Goal: Information Seeking & Learning: Learn about a topic

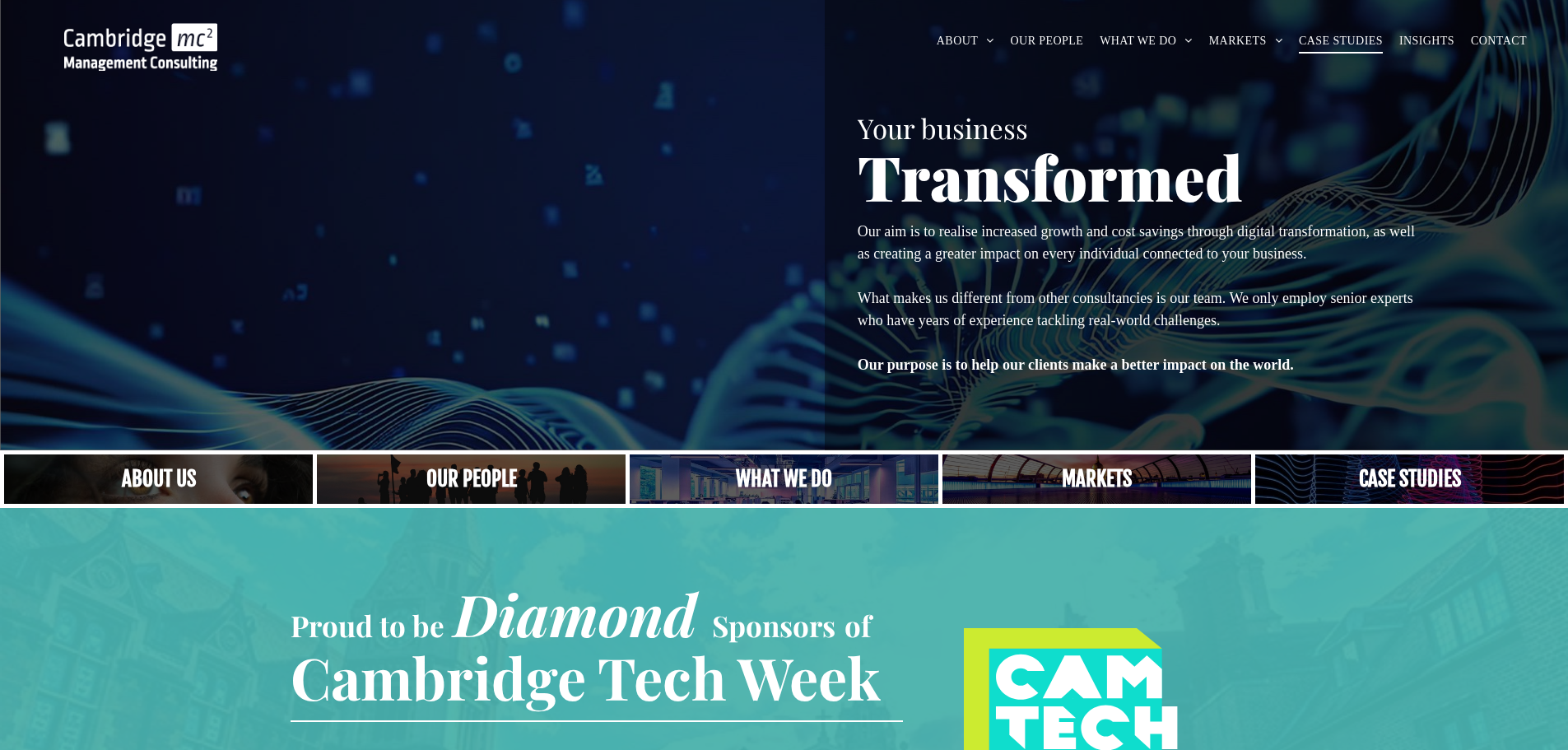
drag, startPoint x: 0, startPoint y: 0, endPoint x: 1366, endPoint y: 46, distance: 1366.8
click at [1366, 46] on span "CASE STUDIES" at bounding box center [1340, 41] width 84 height 25
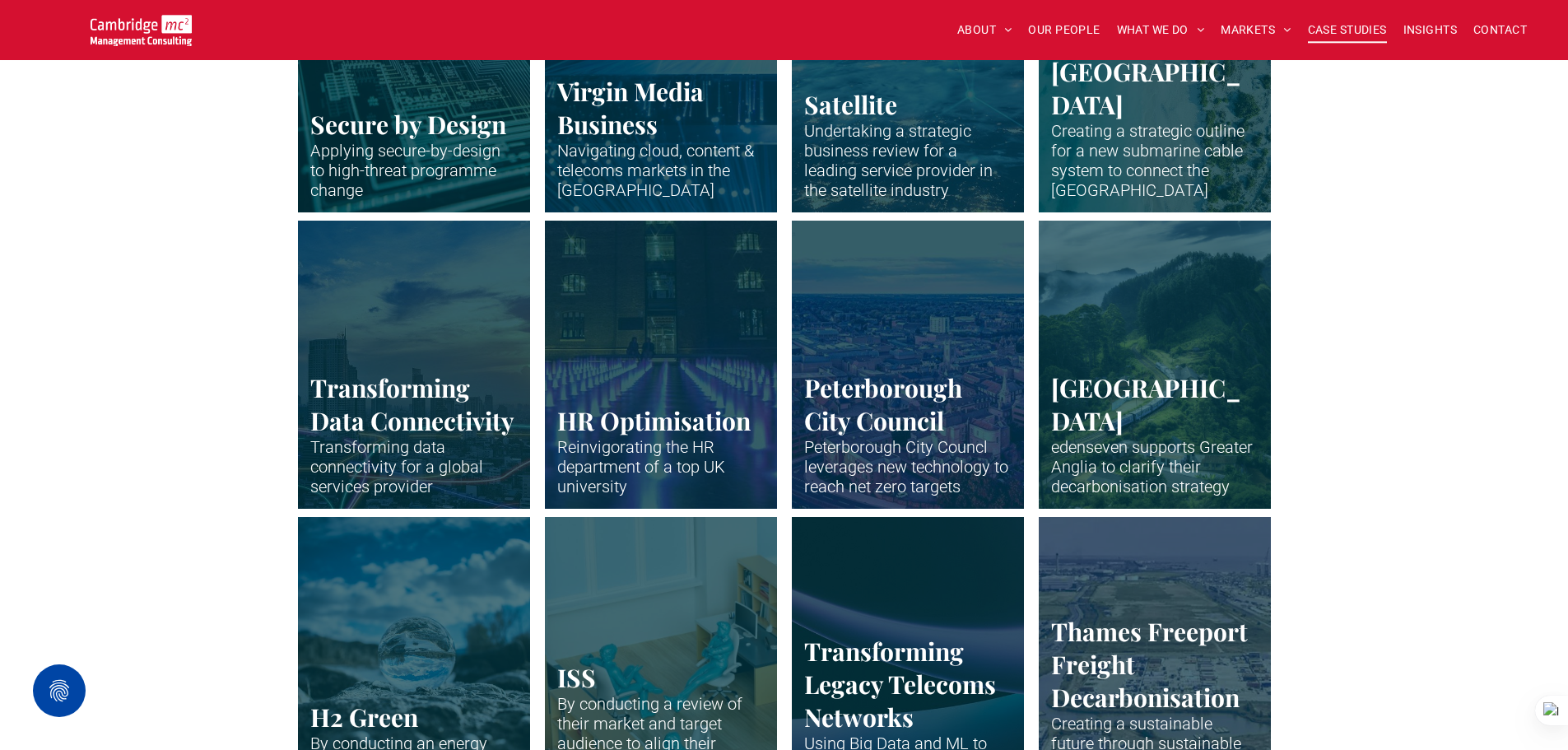
scroll to position [2224, 0]
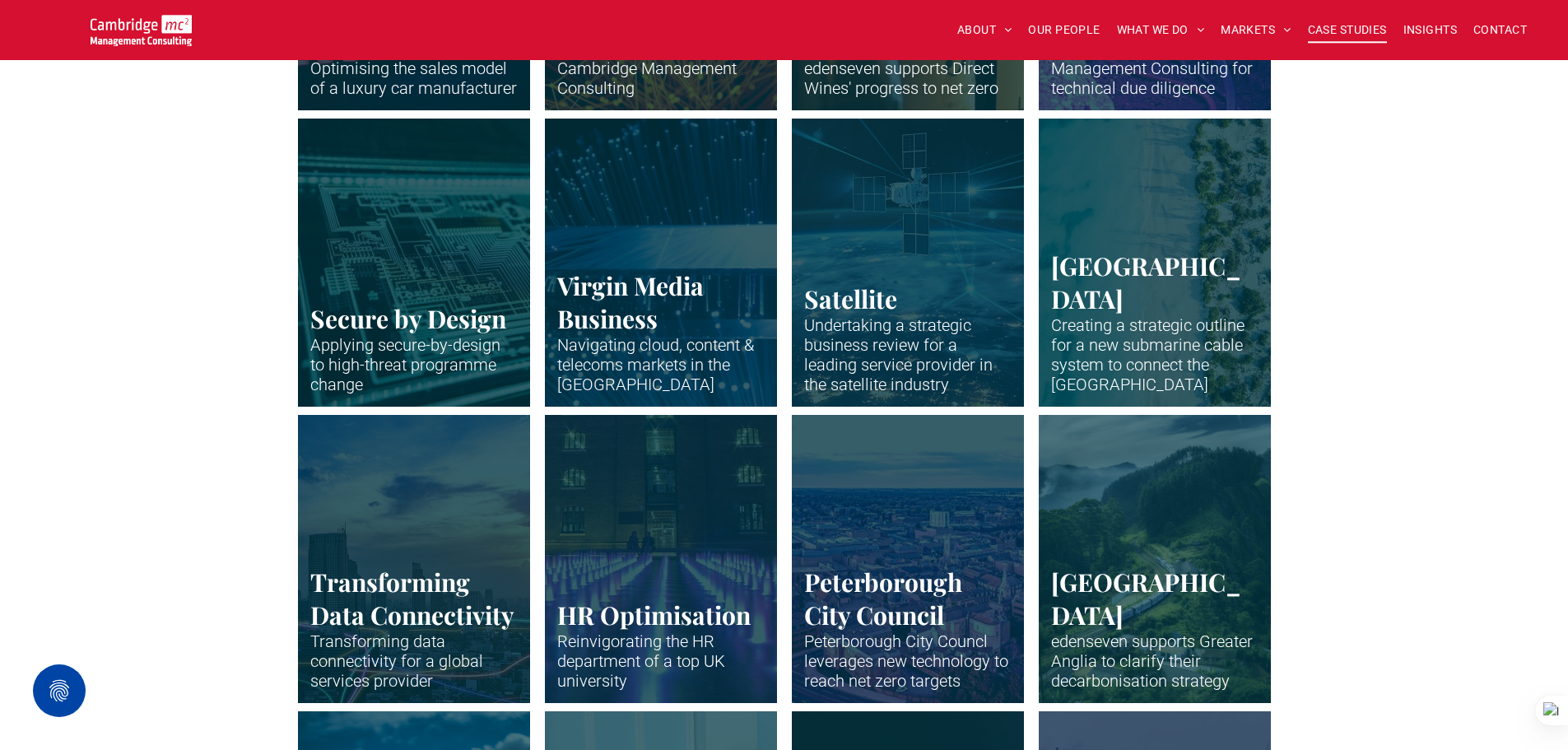
click at [1208, 251] on link "Satellite in the Earth's orbit with blue lines showing telecoms connections" at bounding box center [1154, 262] width 246 height 306
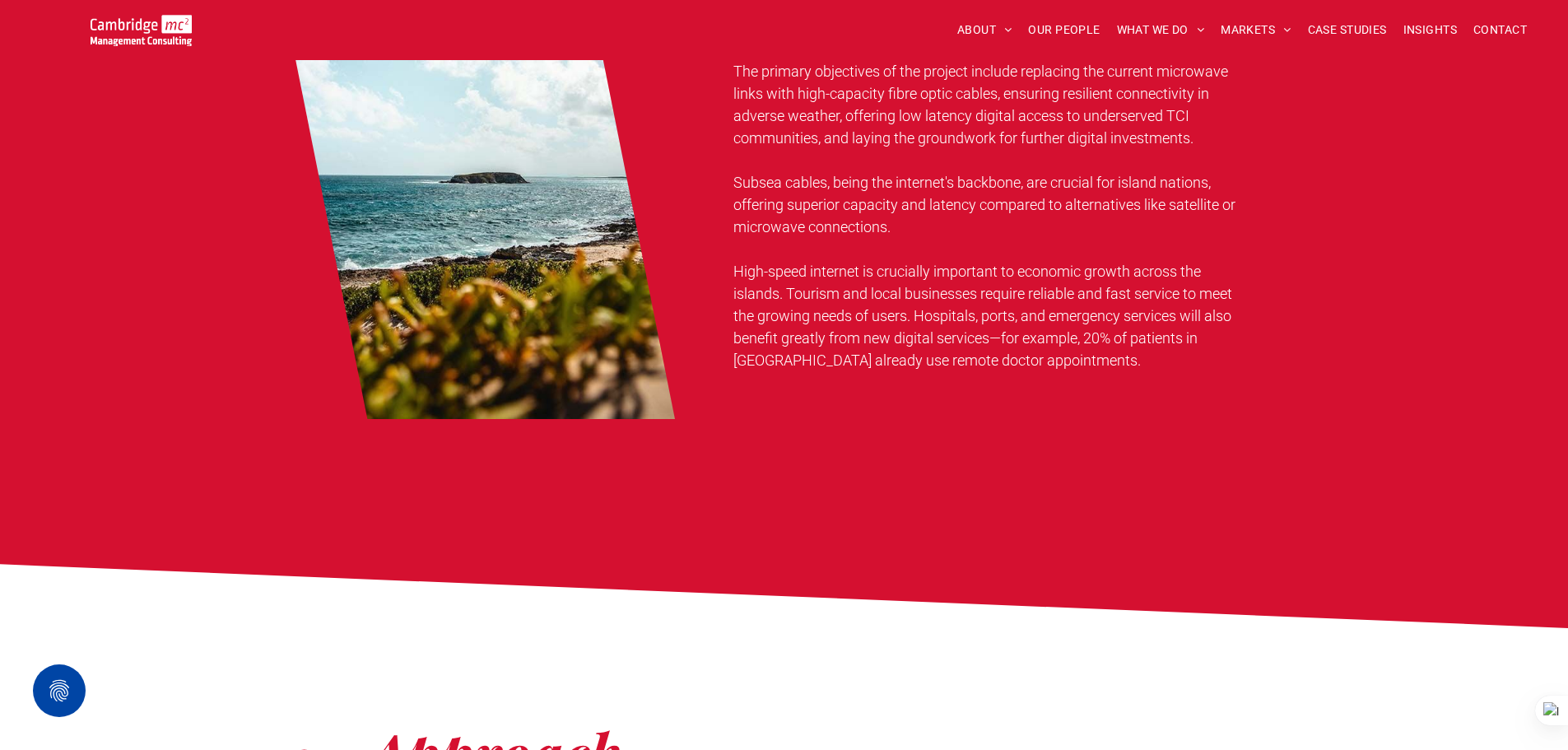
scroll to position [1071, 0]
